Goal: Task Accomplishment & Management: Complete application form

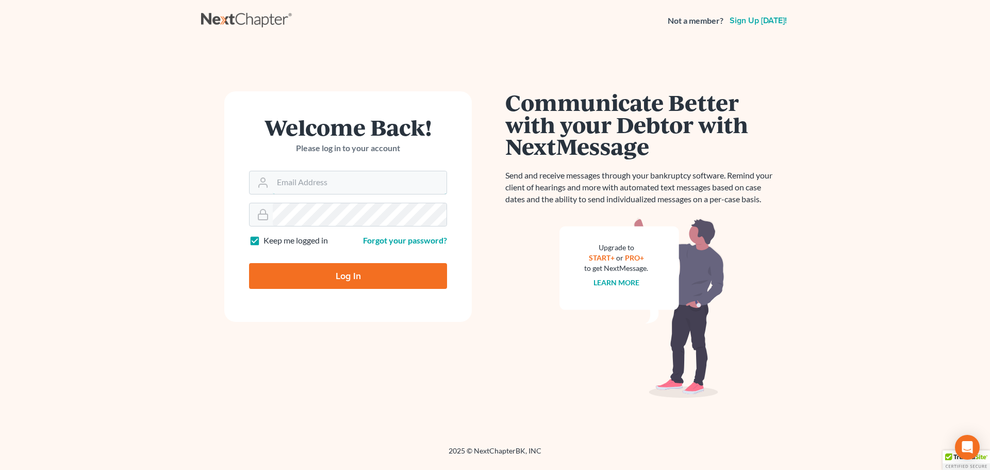
type input "[EMAIL_ADDRESS][DOMAIN_NAME]"
click at [352, 278] on input "Log In" at bounding box center [348, 276] width 198 height 26
type input "Thinking..."
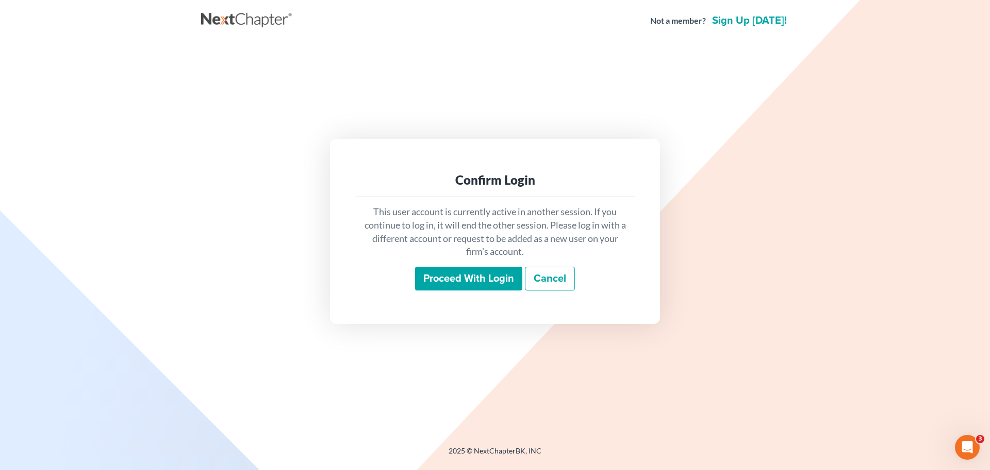
click at [478, 284] on input "Proceed with login" at bounding box center [468, 279] width 107 height 24
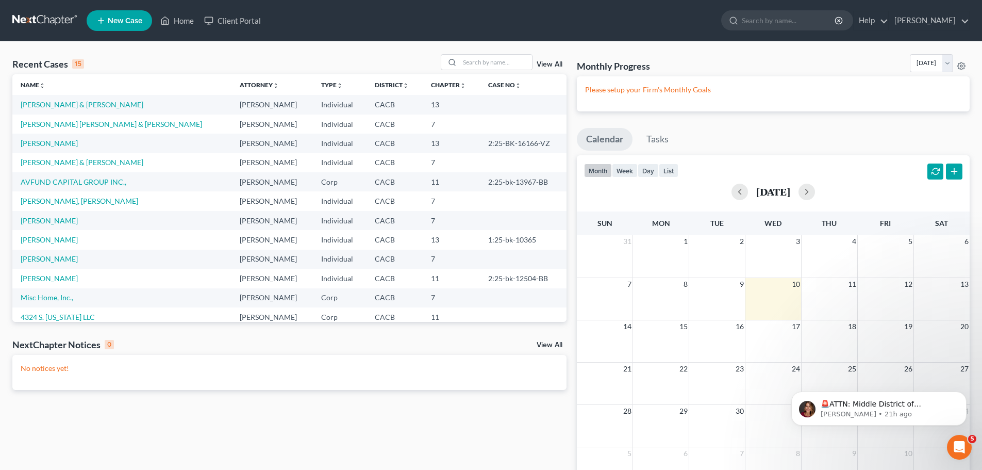
click at [62, 128] on td "[PERSON_NAME] [PERSON_NAME] & [PERSON_NAME]" at bounding box center [121, 123] width 219 height 19
click at [65, 126] on link "[PERSON_NAME] [PERSON_NAME] & [PERSON_NAME]" at bounding box center [112, 124] width 182 height 9
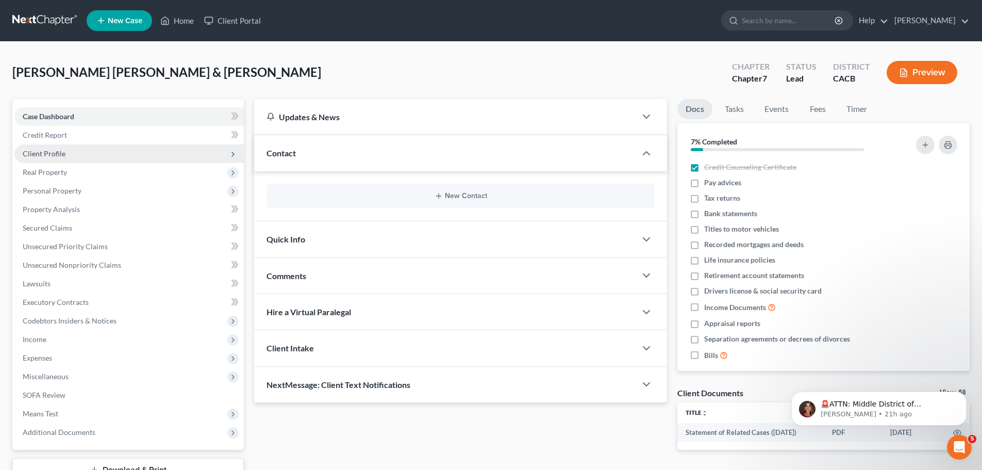
click at [52, 153] on span "Client Profile" at bounding box center [44, 153] width 43 height 9
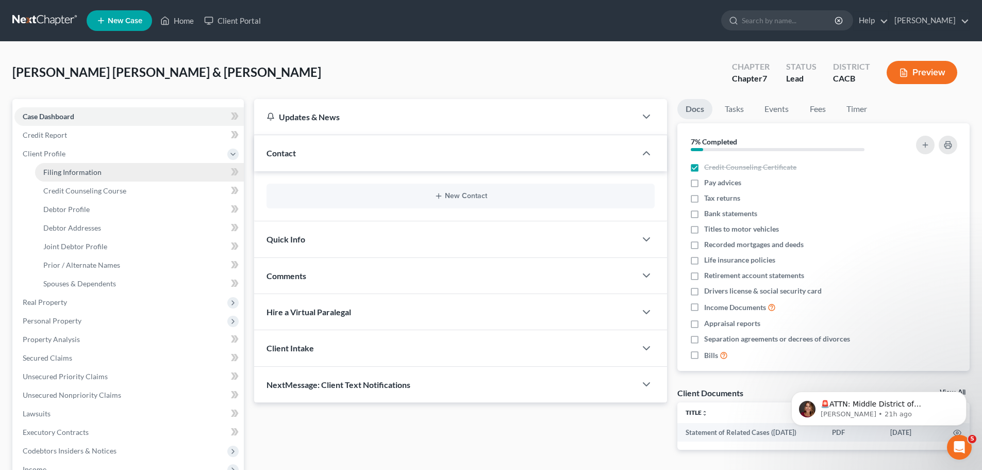
click at [86, 170] on span "Filing Information" at bounding box center [72, 172] width 58 height 9
select select "1"
select select "3"
select select "1"
select select "0"
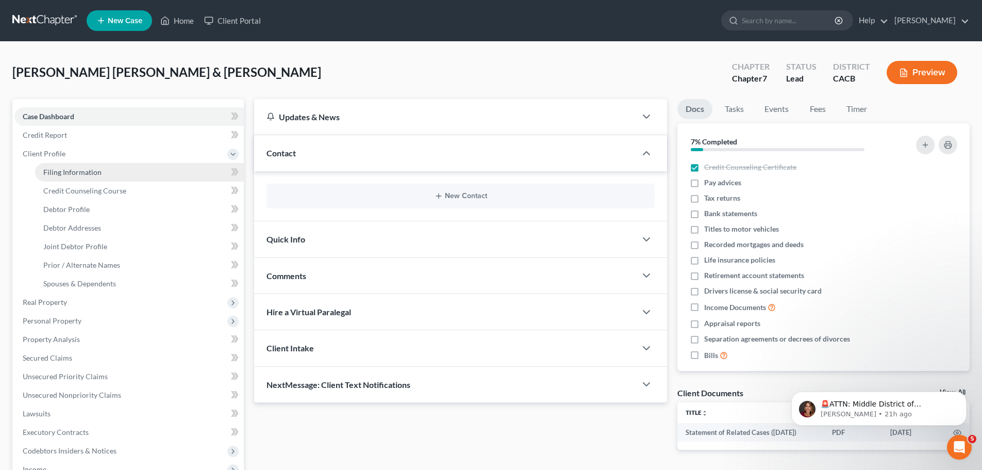
select select "4"
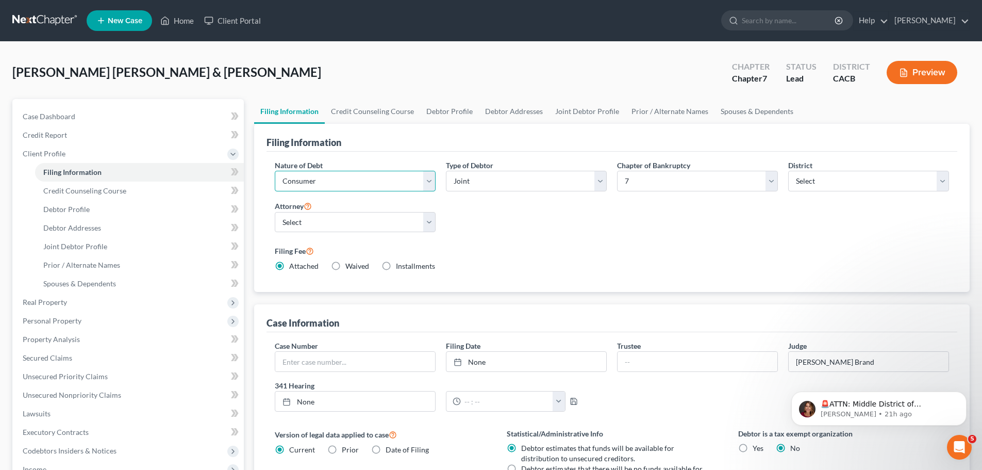
click at [429, 179] on select "Select Business Consumer Other" at bounding box center [355, 181] width 161 height 21
select select "0"
click at [275, 171] on select "Select Business Consumer Other" at bounding box center [355, 181] width 161 height 21
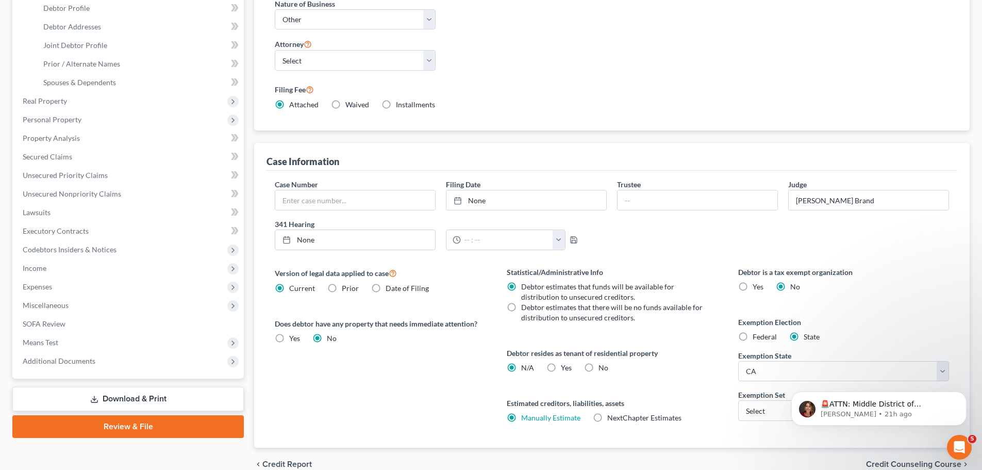
scroll to position [251, 0]
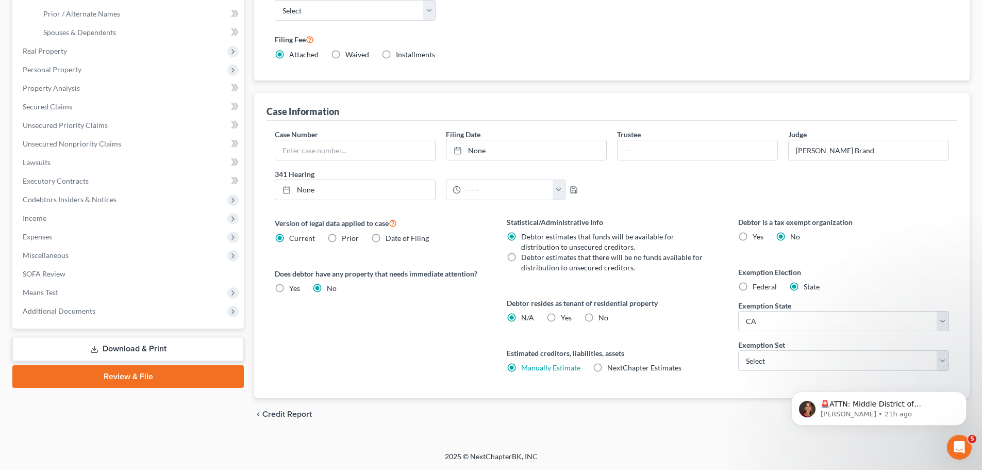
click at [138, 348] on link "Download & Print" at bounding box center [128, 349] width 232 height 24
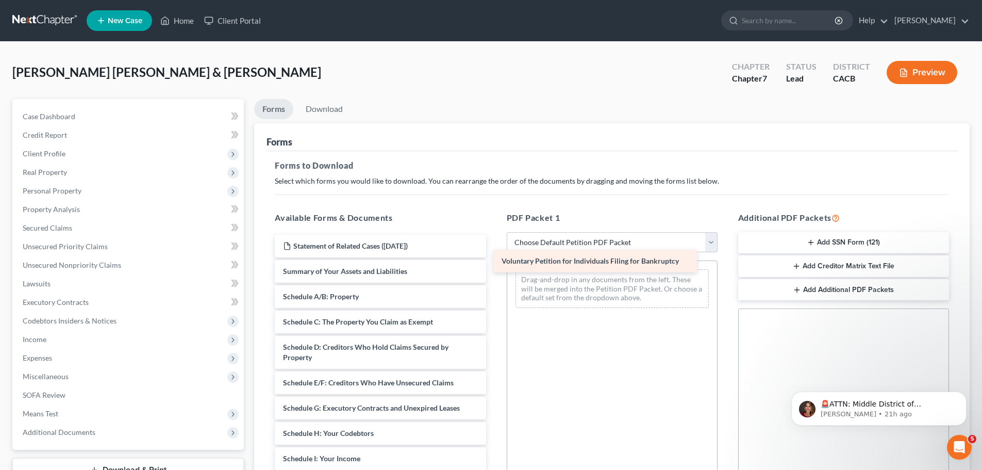
drag, startPoint x: 388, startPoint y: 275, endPoint x: 598, endPoint y: 261, distance: 209.8
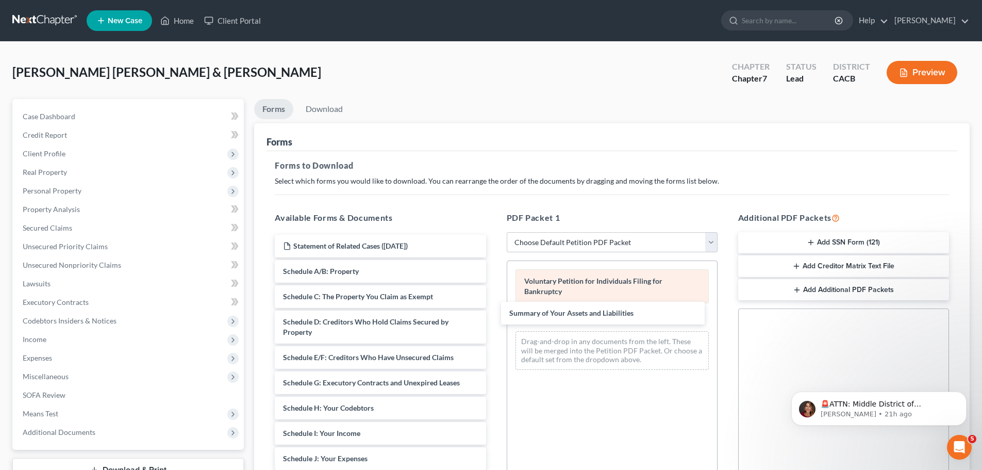
drag, startPoint x: 424, startPoint y: 267, endPoint x: 536, endPoint y: 289, distance: 114.1
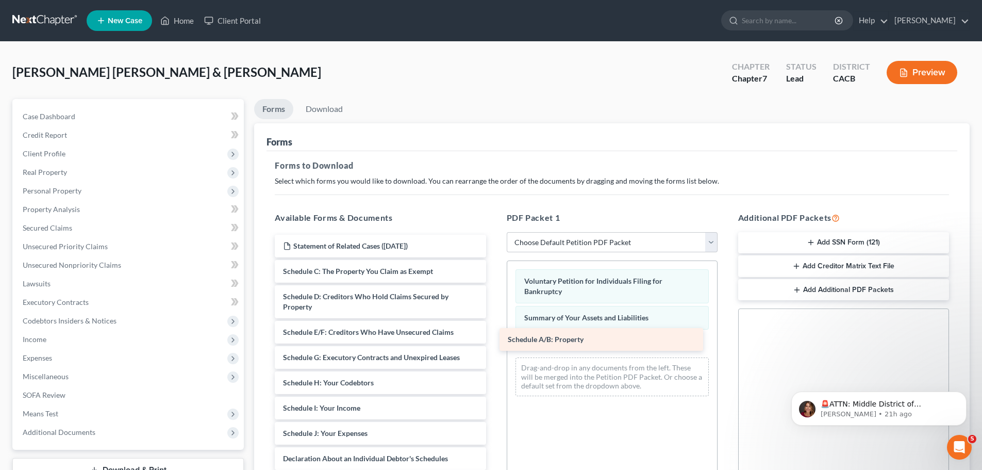
drag, startPoint x: 415, startPoint y: 265, endPoint x: 640, endPoint y: 333, distance: 234.9
click at [494, 333] on div "Schedule A/B: Property Statement of Related Cases ([DATE]) Schedule A/B: Proper…" at bounding box center [380, 469] width 227 height 468
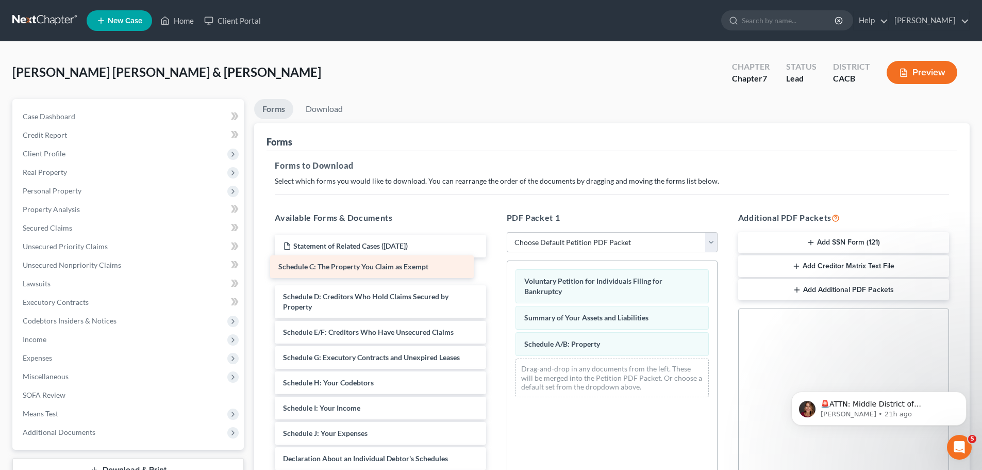
drag, startPoint x: 419, startPoint y: 273, endPoint x: 415, endPoint y: 269, distance: 6.6
click at [415, 269] on div "Schedule C: The Property You Claim as Exempt Statement of Related Cases ([DATE]…" at bounding box center [380, 469] width 227 height 468
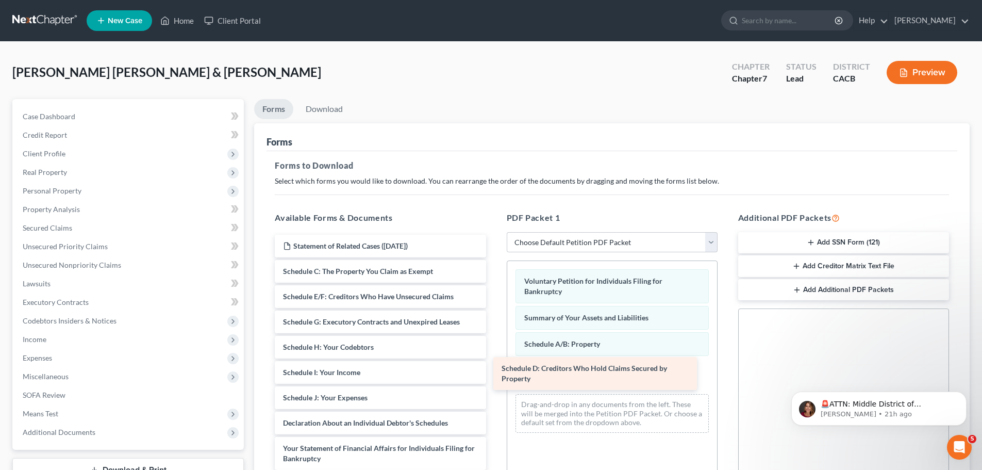
drag, startPoint x: 427, startPoint y: 305, endPoint x: 653, endPoint y: 369, distance: 234.8
click at [494, 369] on div "Schedule D: Creditors Who Hold Claims Secured by Property Statement of Related …" at bounding box center [380, 451] width 227 height 433
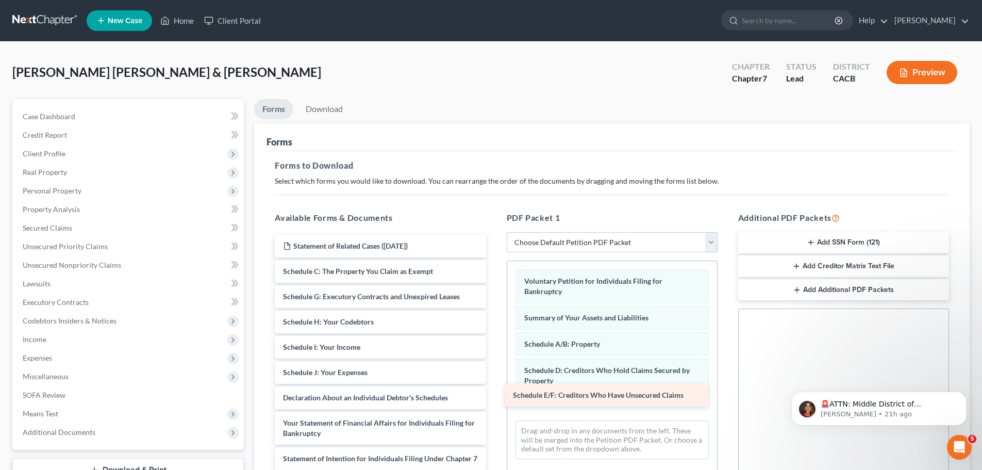
drag, startPoint x: 417, startPoint y: 296, endPoint x: 646, endPoint y: 393, distance: 249.3
click at [494, 393] on div "Schedule E/F: Creditors Who Have Unsecured Claims Statement of Related Cases ([…" at bounding box center [380, 438] width 227 height 407
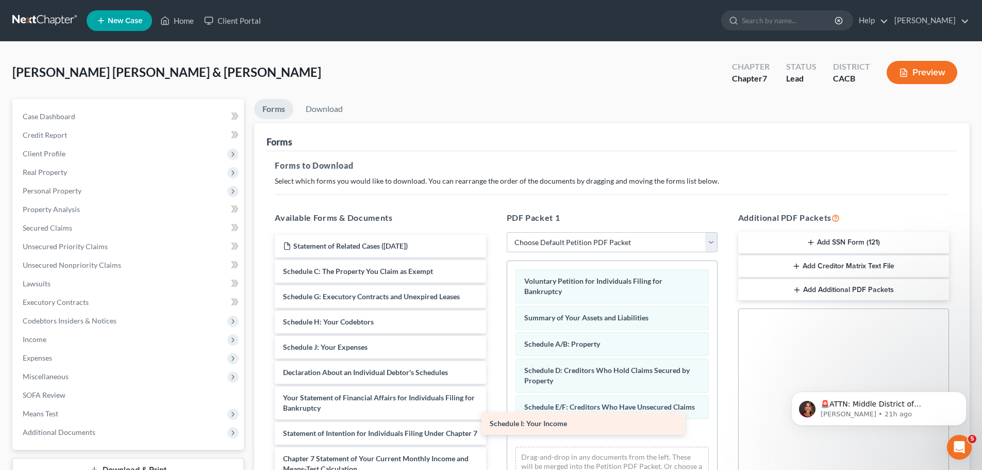
drag, startPoint x: 433, startPoint y: 336, endPoint x: 639, endPoint y: 413, distance: 220.4
click at [494, 413] on div "Schedule I: Your Income Statement of Related Cases ([DATE]) Schedule C: The Pro…" at bounding box center [380, 426] width 227 height 382
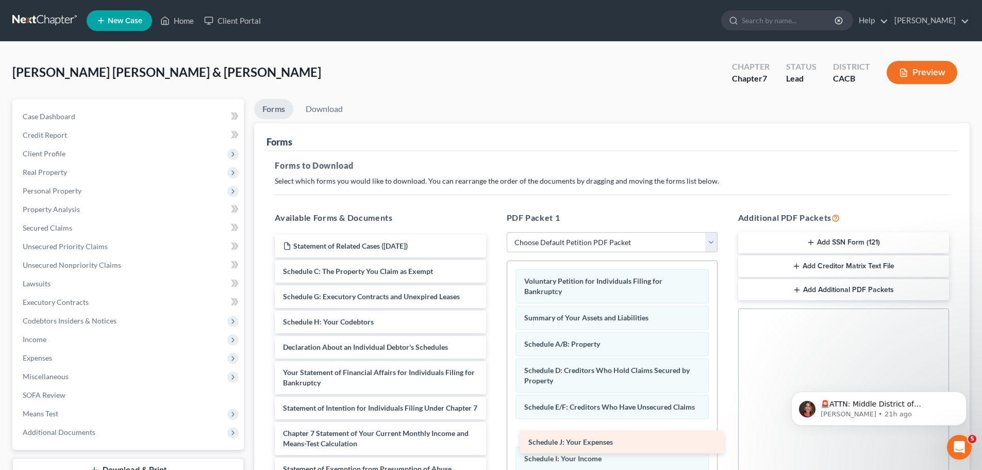
drag, startPoint x: 424, startPoint y: 342, endPoint x: 672, endPoint y: 430, distance: 262.4
click at [494, 430] on div "Schedule J: Your Expenses Statement of Related Cases ([DATE]) Schedule C: The P…" at bounding box center [380, 413] width 227 height 357
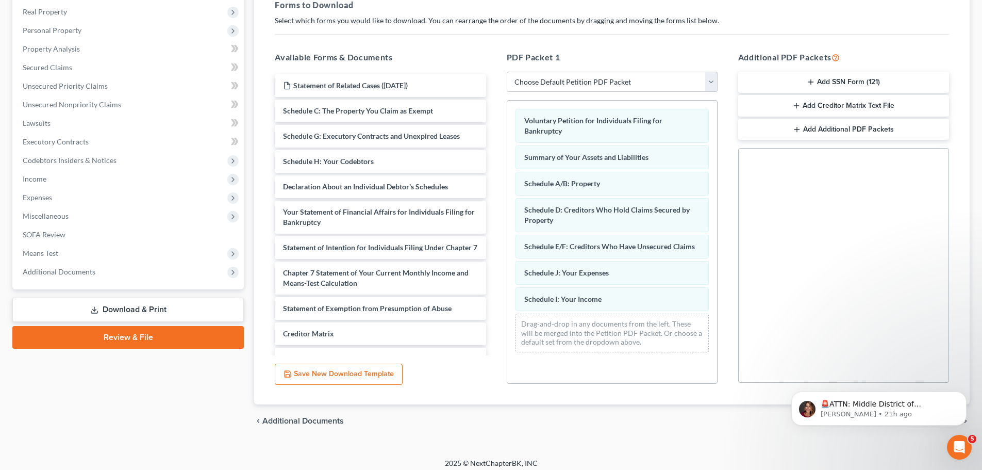
scroll to position [167, 0]
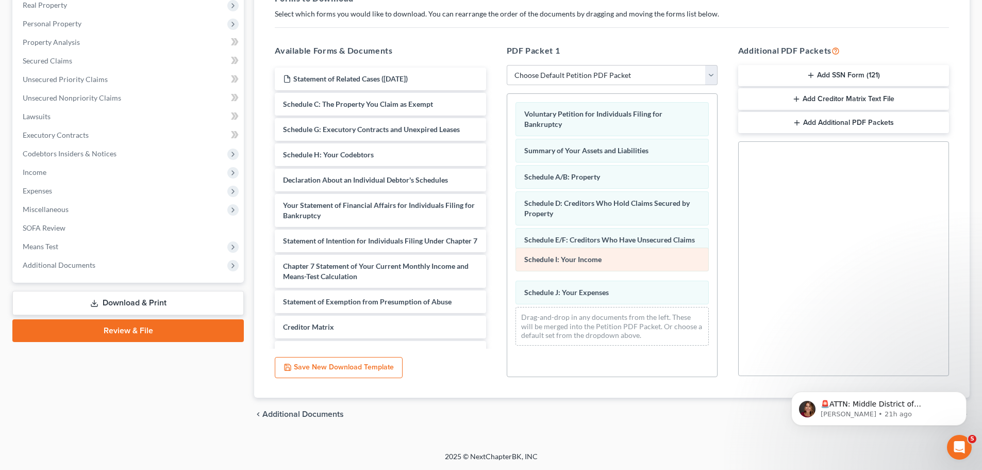
drag, startPoint x: 604, startPoint y: 292, endPoint x: 604, endPoint y: 259, distance: 33.0
click at [604, 259] on div "Schedule I: Your Income Voluntary Petition for Individuals Filing for Bankruptc…" at bounding box center [612, 224] width 210 height 260
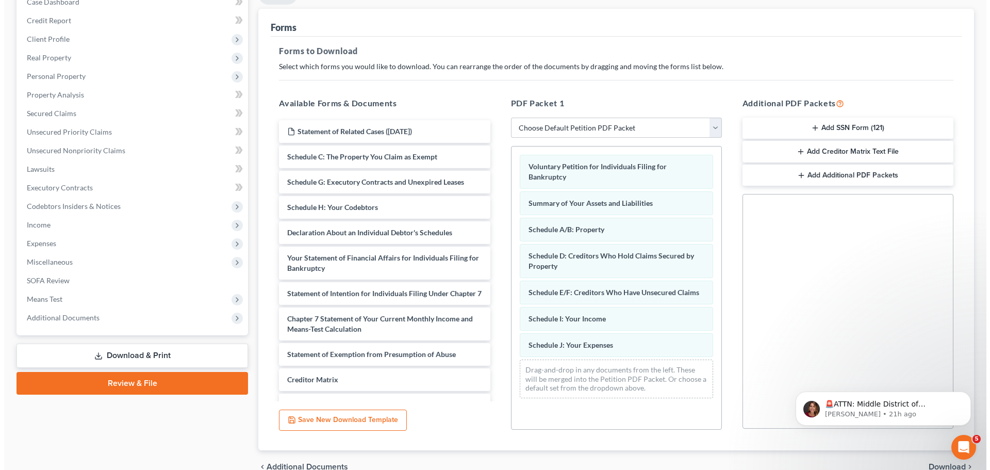
scroll to position [12, 0]
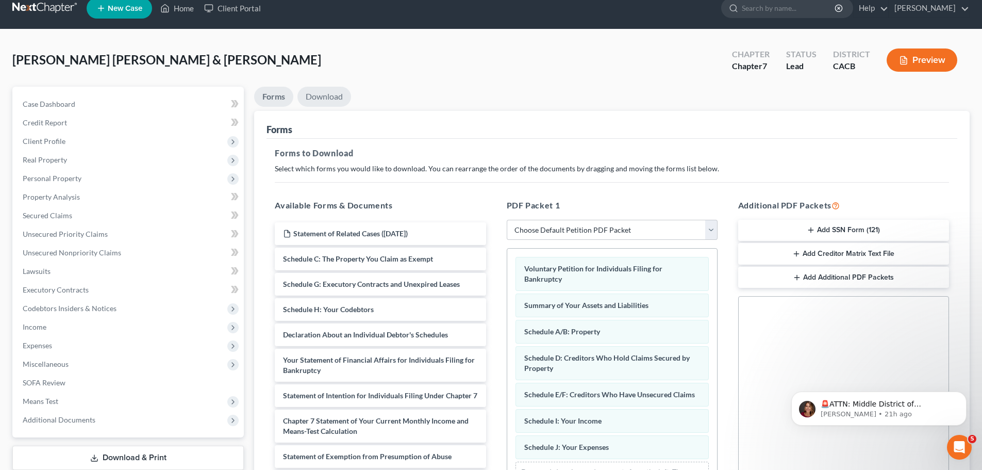
click at [328, 93] on link "Download" at bounding box center [325, 97] width 54 height 20
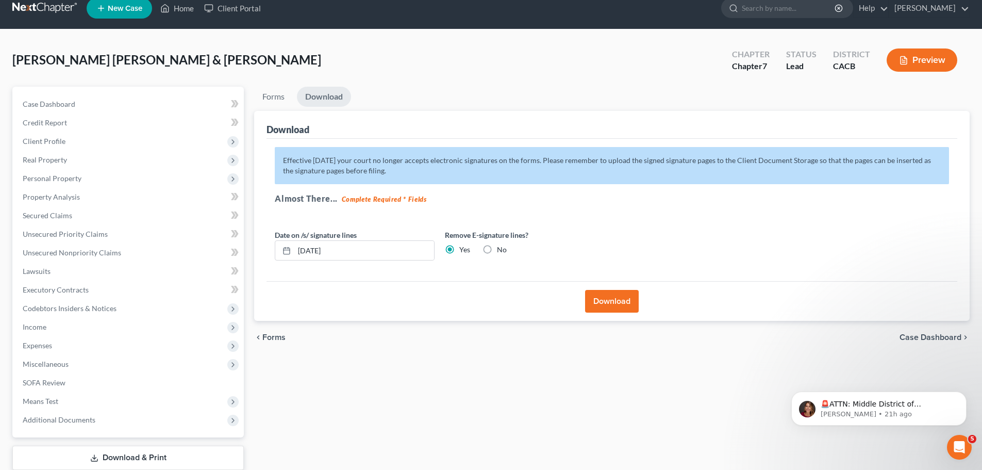
click at [618, 305] on button "Download" at bounding box center [612, 301] width 54 height 23
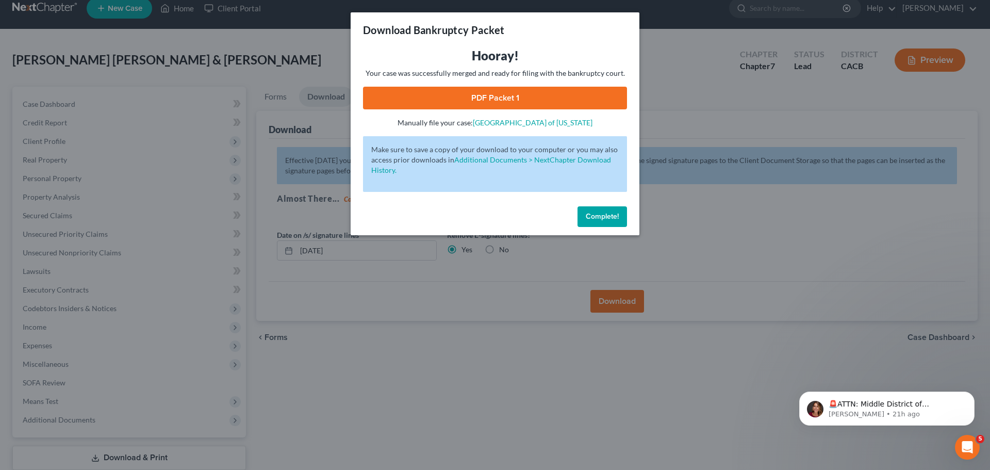
click at [501, 93] on link "PDF Packet 1" at bounding box center [495, 98] width 264 height 23
